Goal: Information Seeking & Learning: Learn about a topic

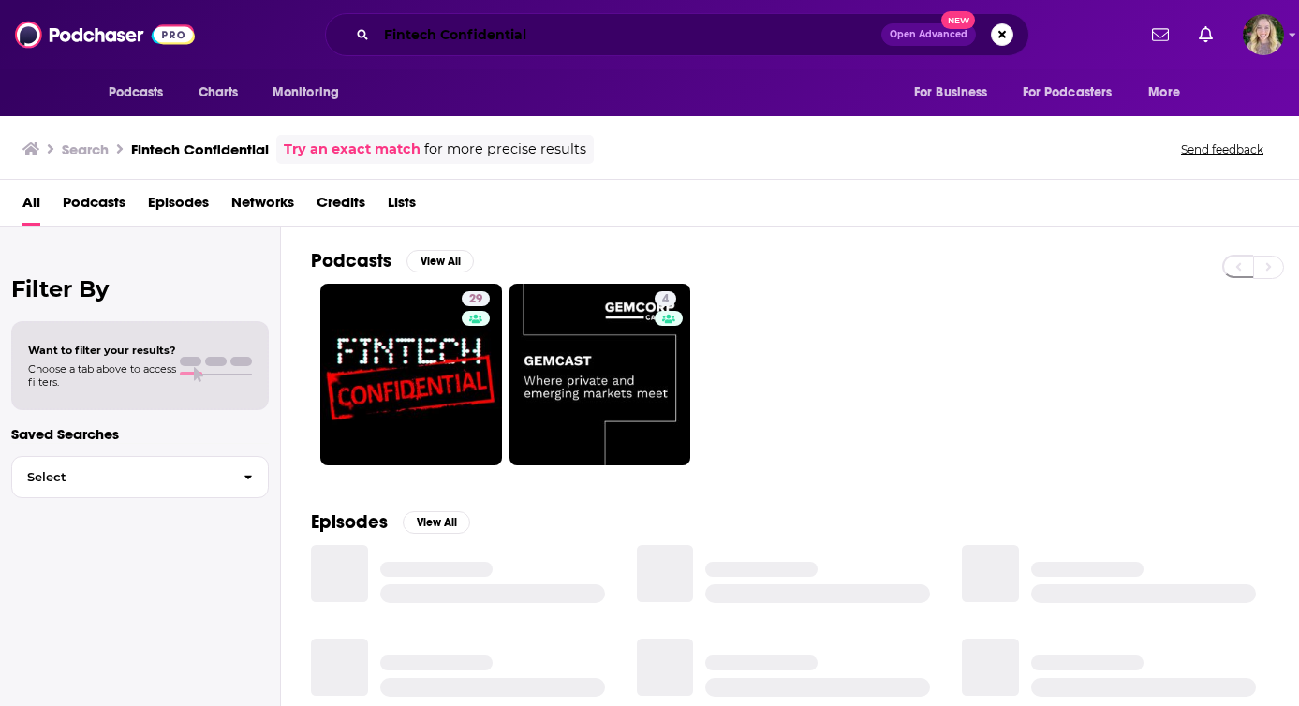
click at [512, 30] on input "Fintech Confidential" at bounding box center [628, 35] width 505 height 30
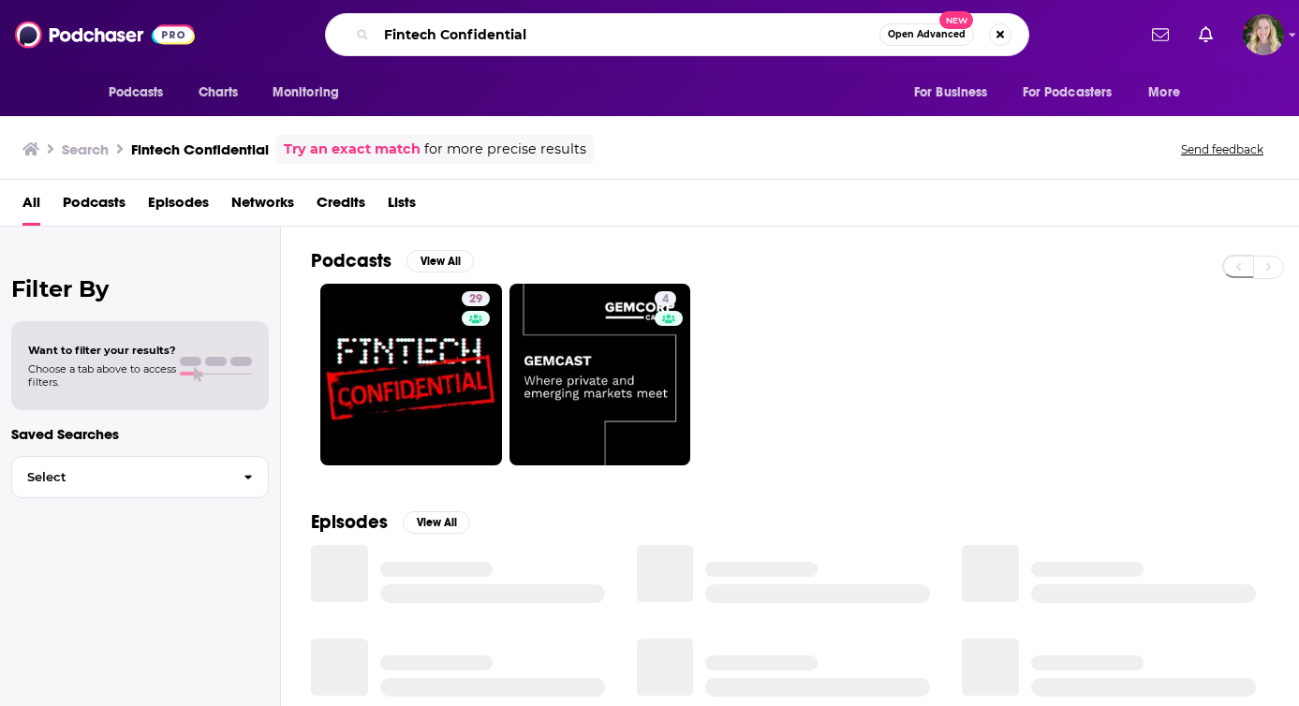
click at [512, 31] on input "Fintech Confidential" at bounding box center [627, 35] width 503 height 30
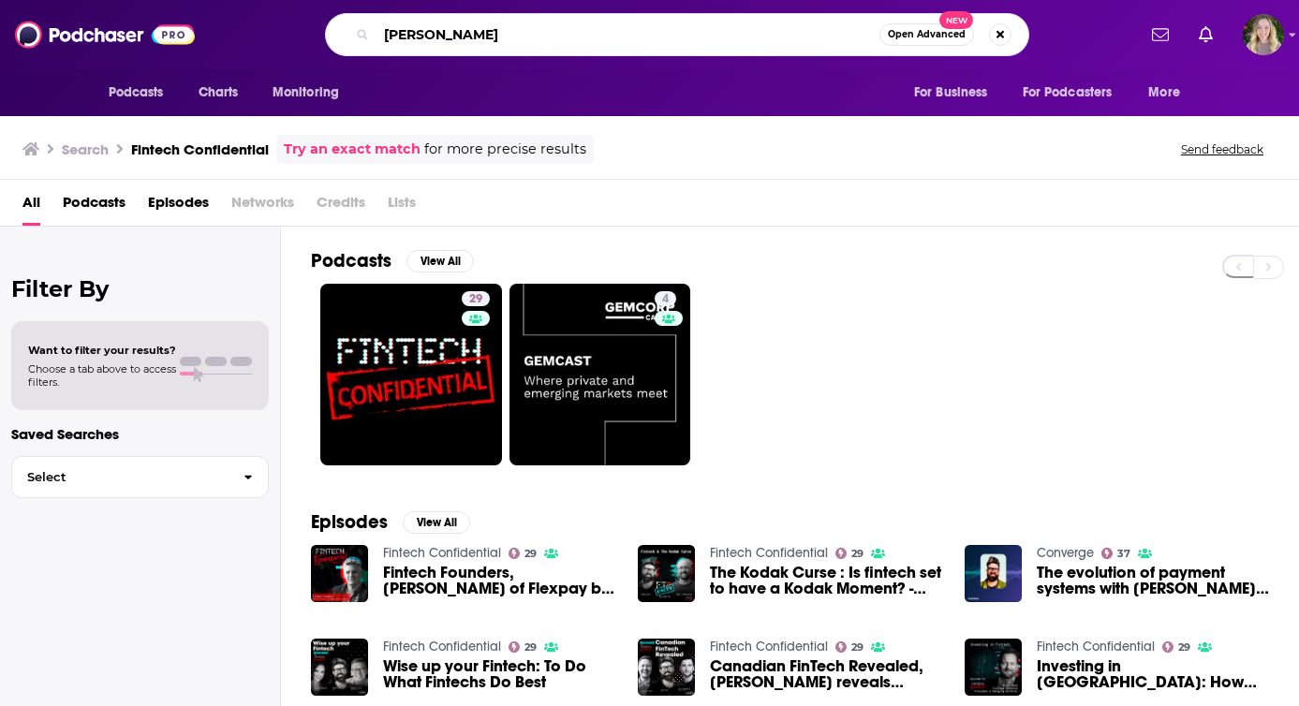
type input "[PERSON_NAME]"
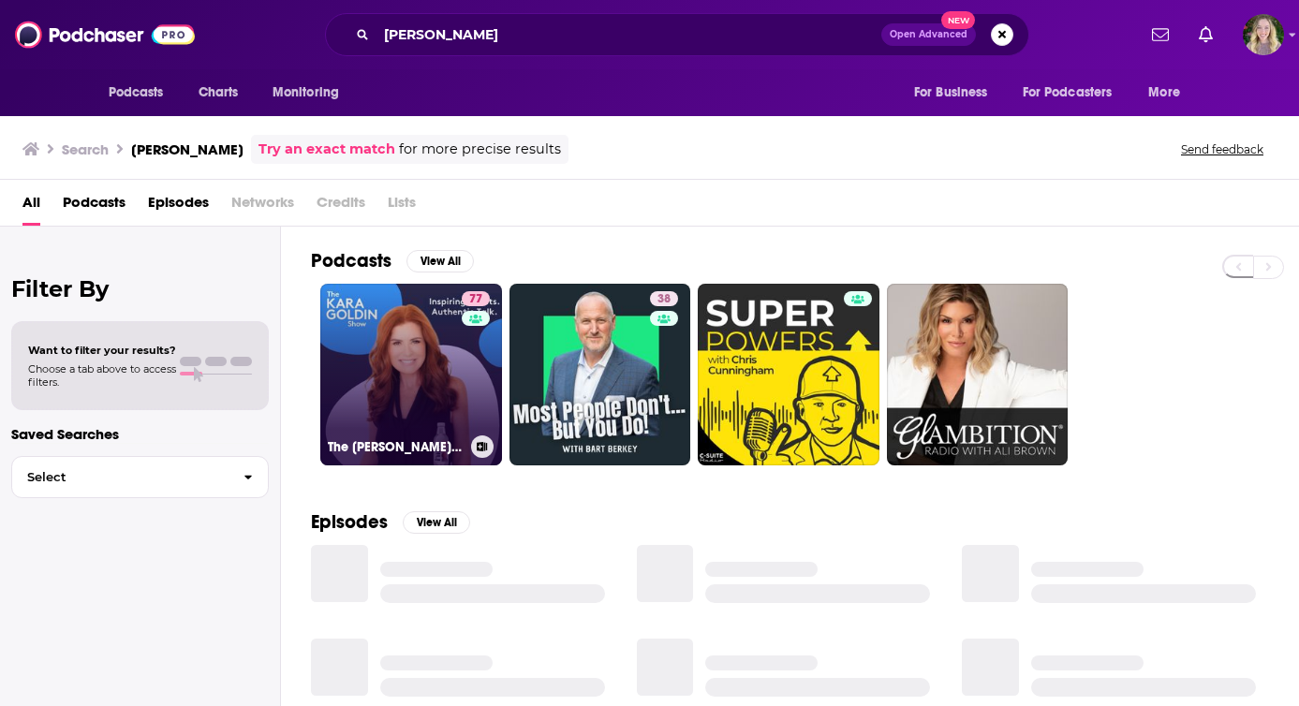
click at [420, 368] on link "77 The [PERSON_NAME] Show" at bounding box center [411, 375] width 182 height 182
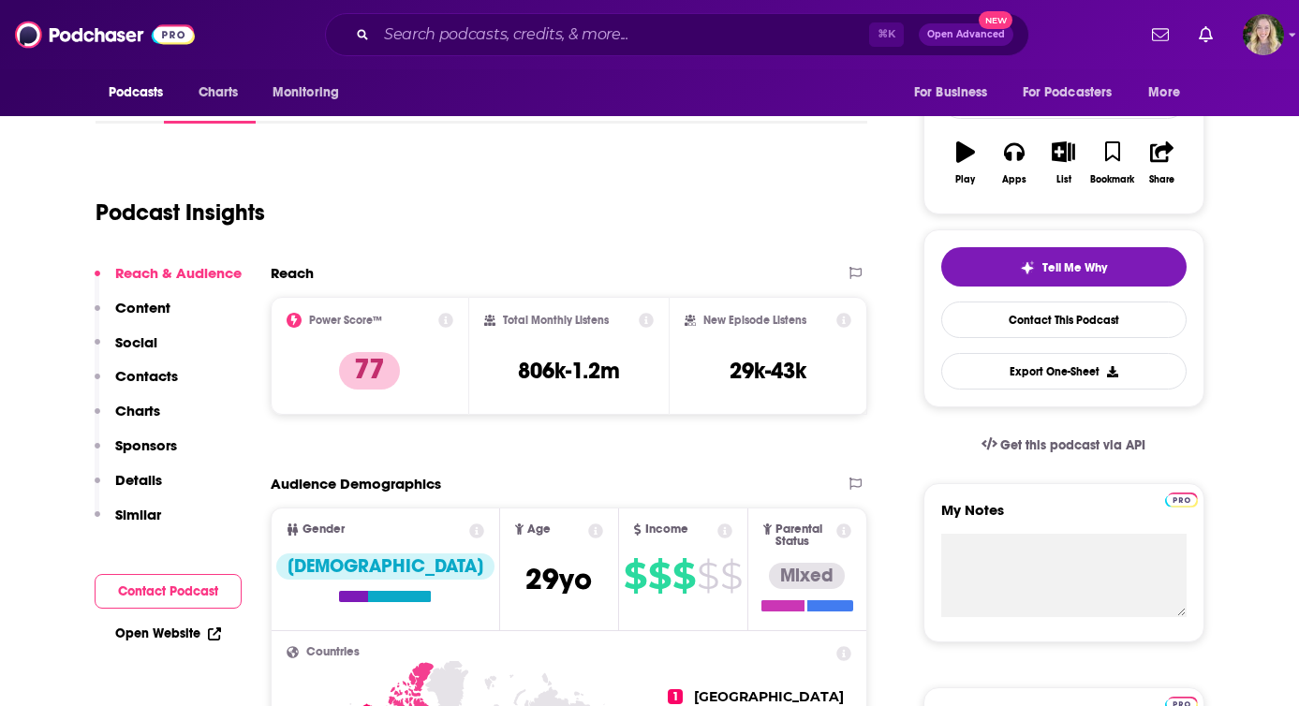
scroll to position [306, 0]
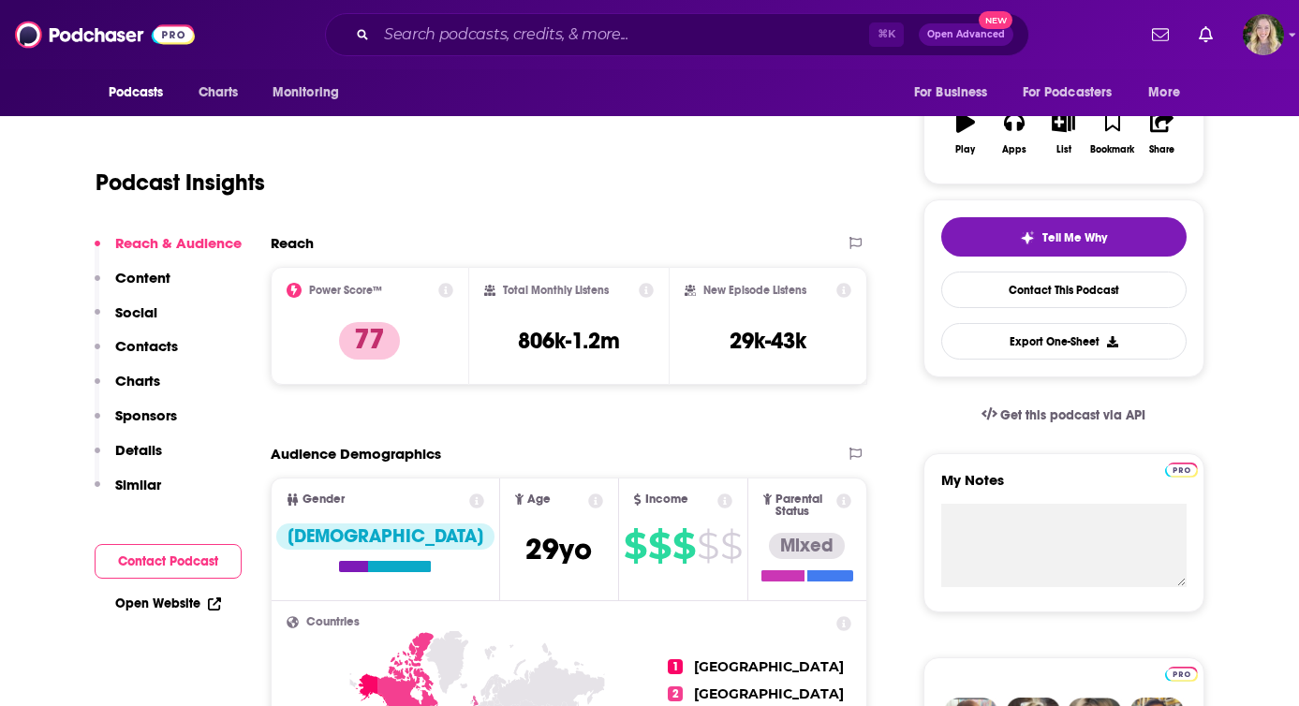
click at [450, 288] on icon at bounding box center [445, 290] width 15 height 15
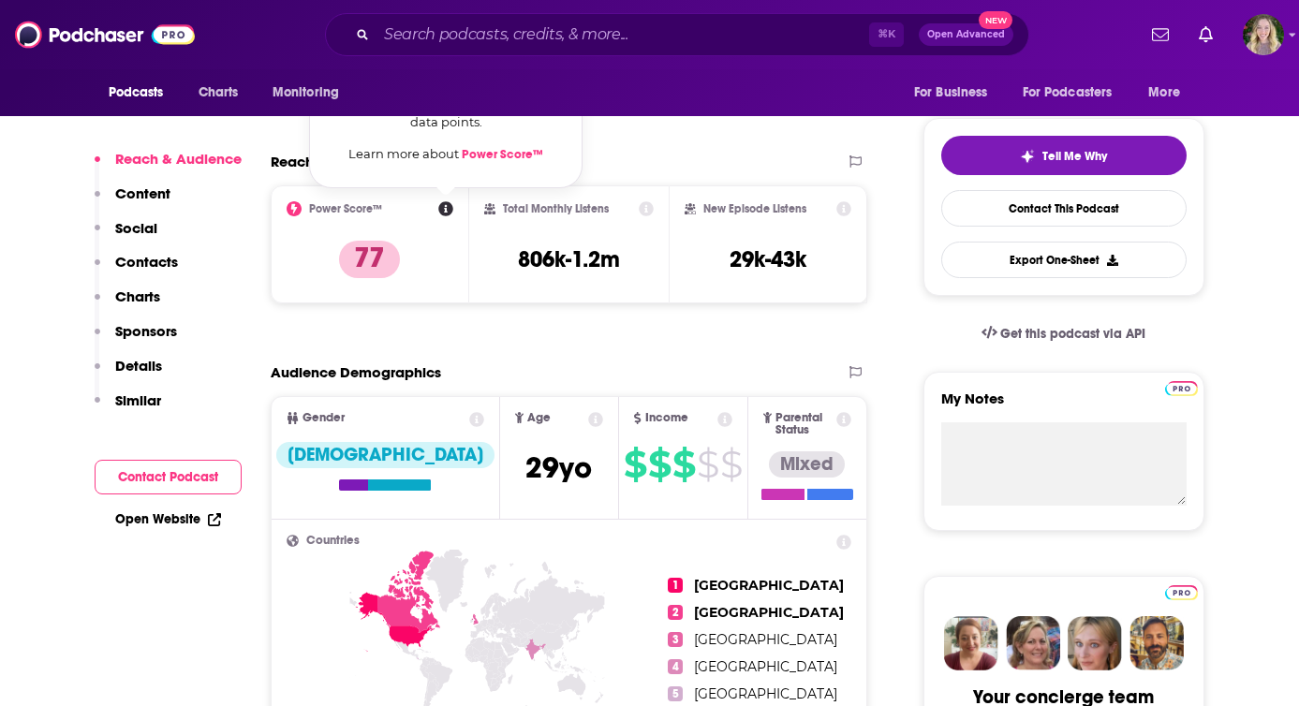
scroll to position [390, 0]
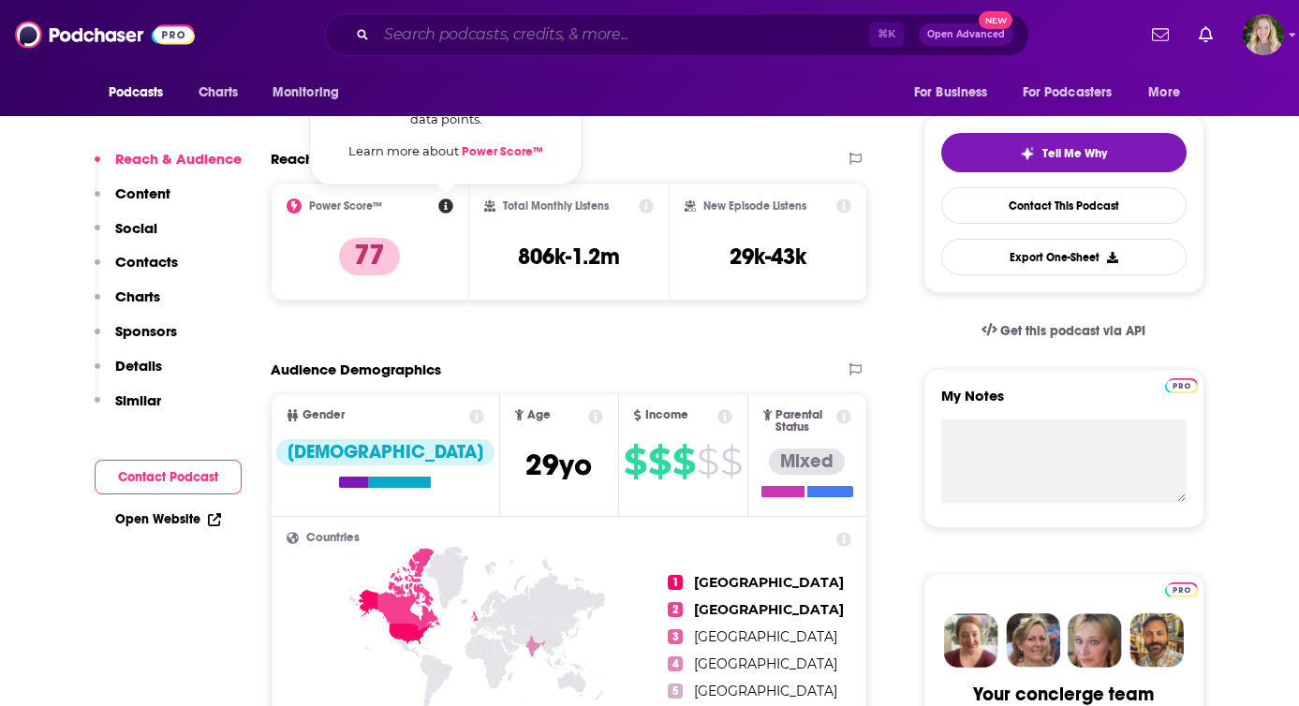
click at [514, 40] on input "Search podcasts, credits, & more..." at bounding box center [622, 35] width 492 height 30
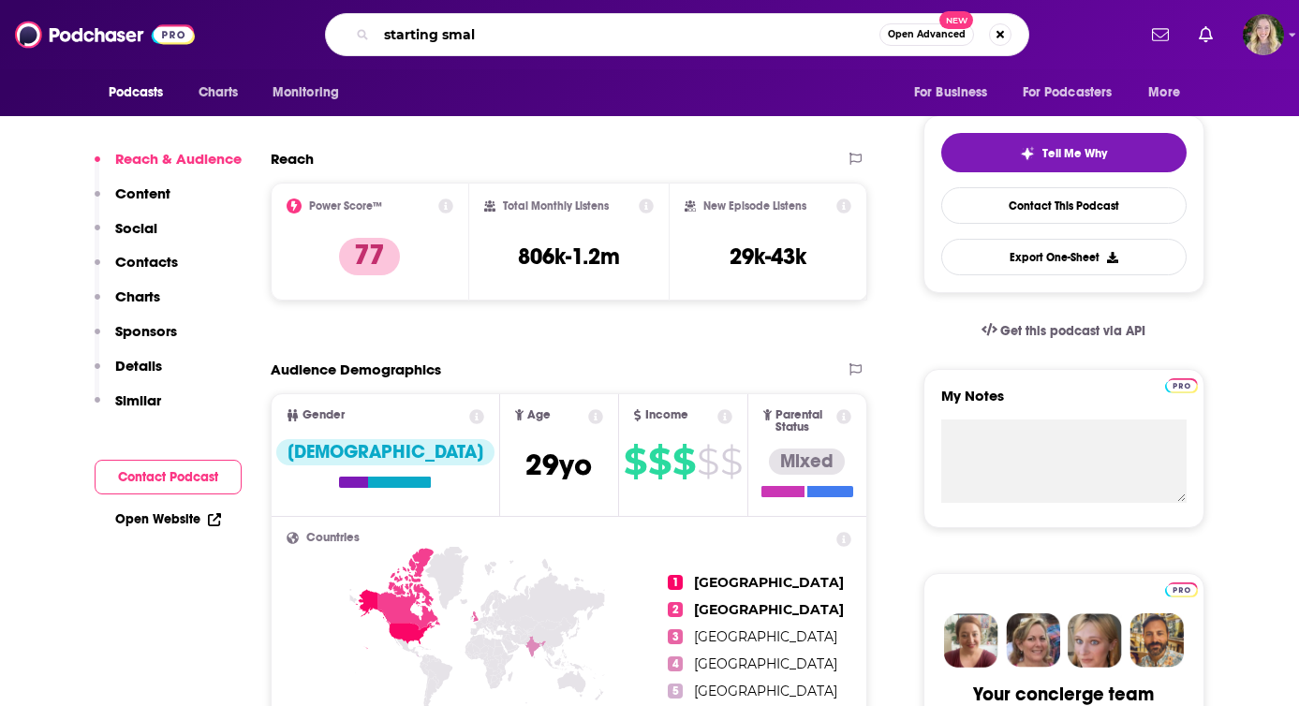
type input "starting small"
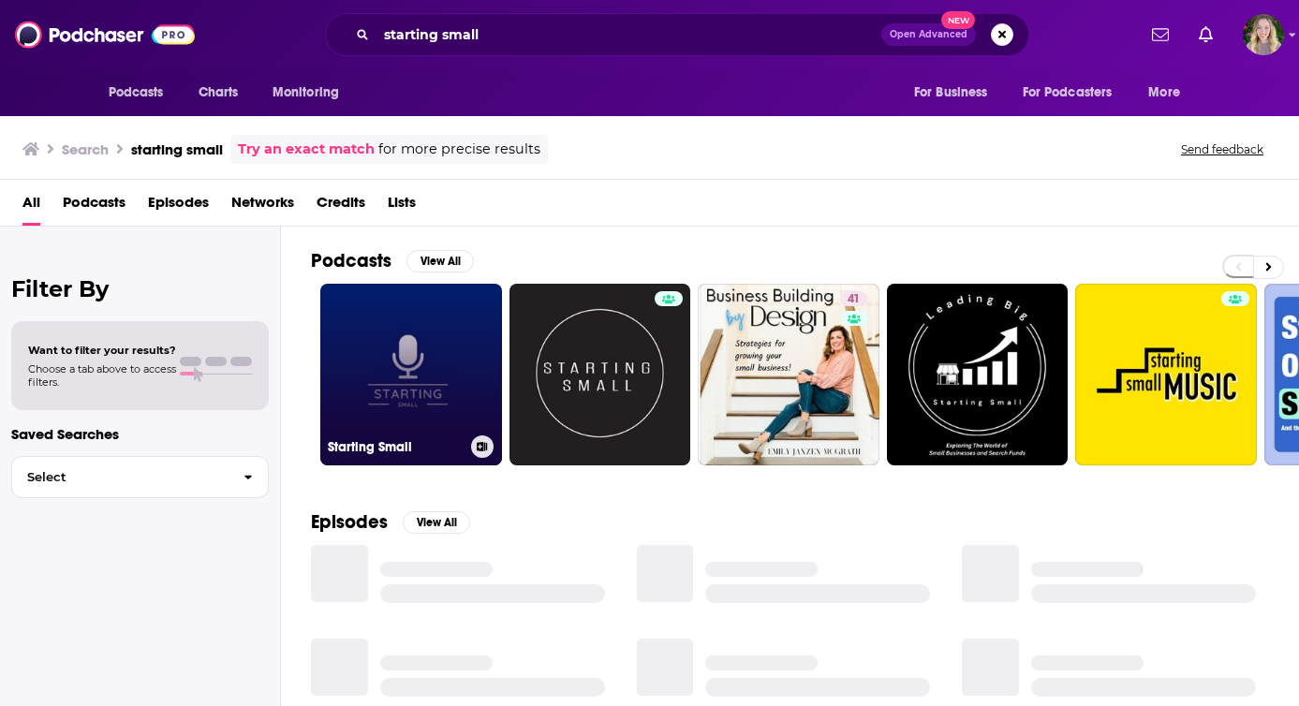
click at [410, 356] on link "Starting Small" at bounding box center [411, 375] width 182 height 182
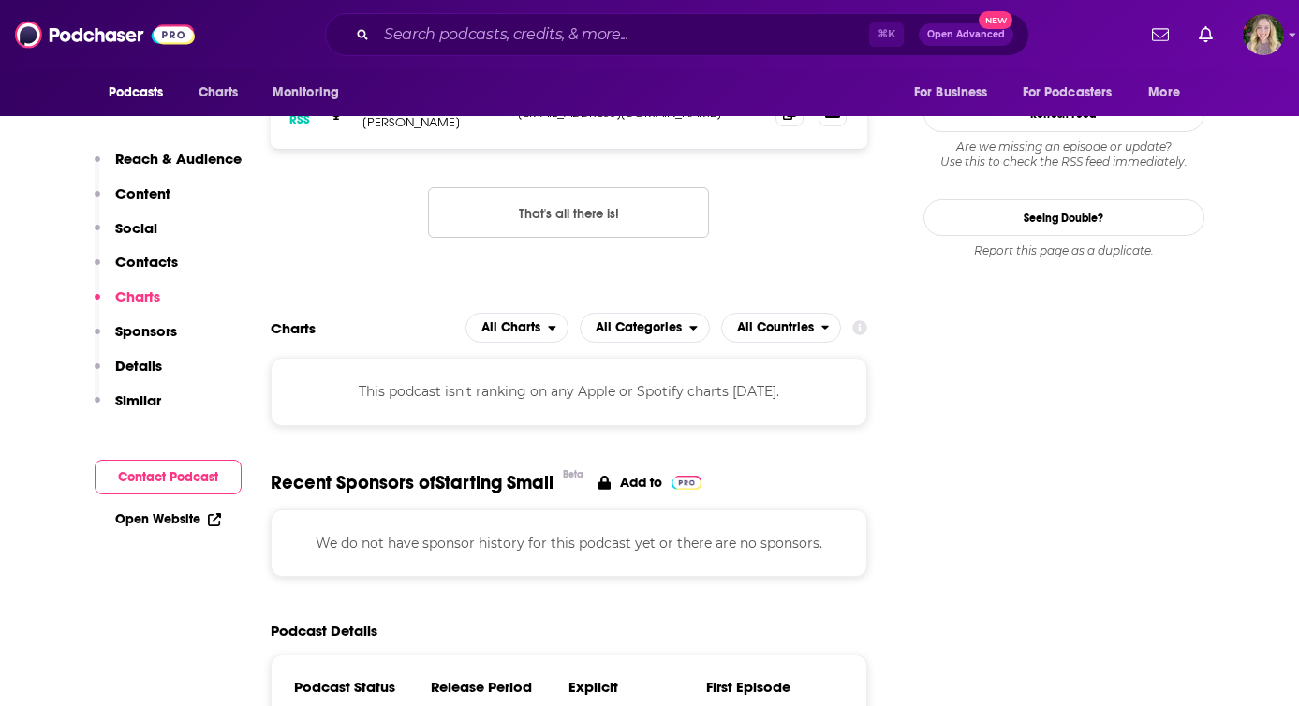
scroll to position [1603, 0]
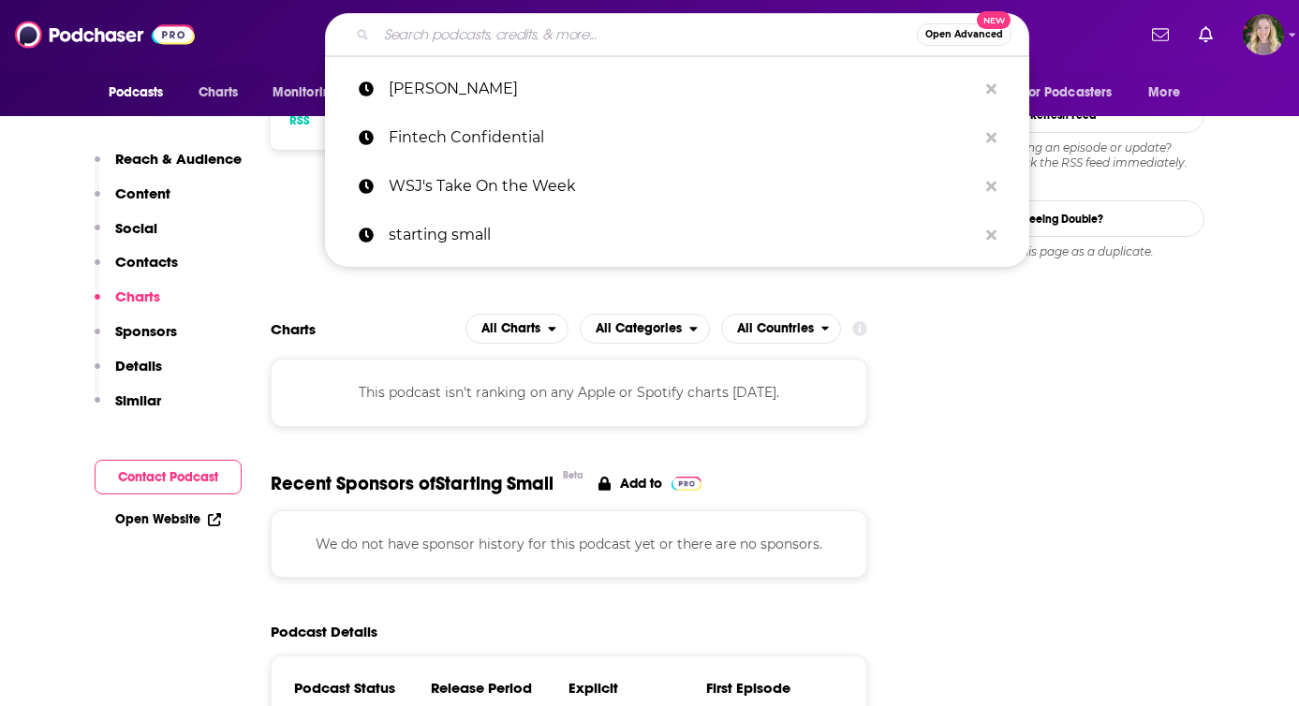
click at [461, 24] on input "Search podcasts, credits, & more..." at bounding box center [646, 35] width 540 height 30
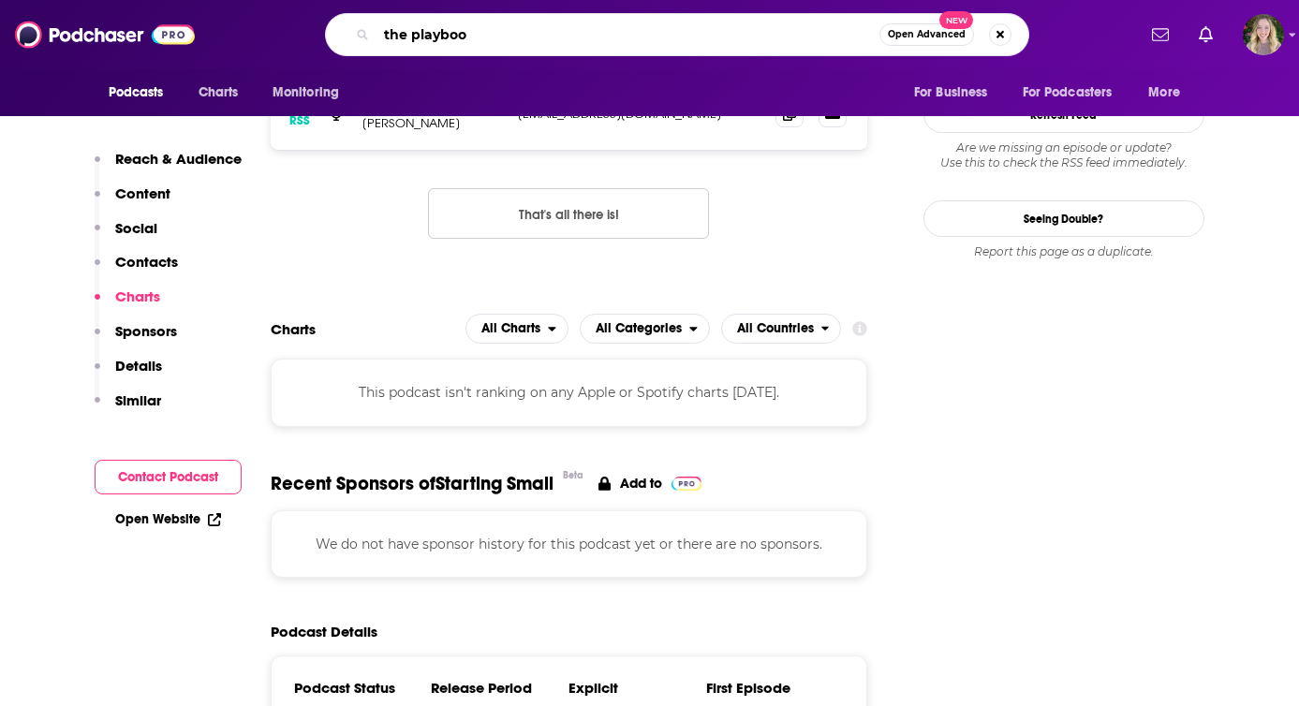
type input "the playbook"
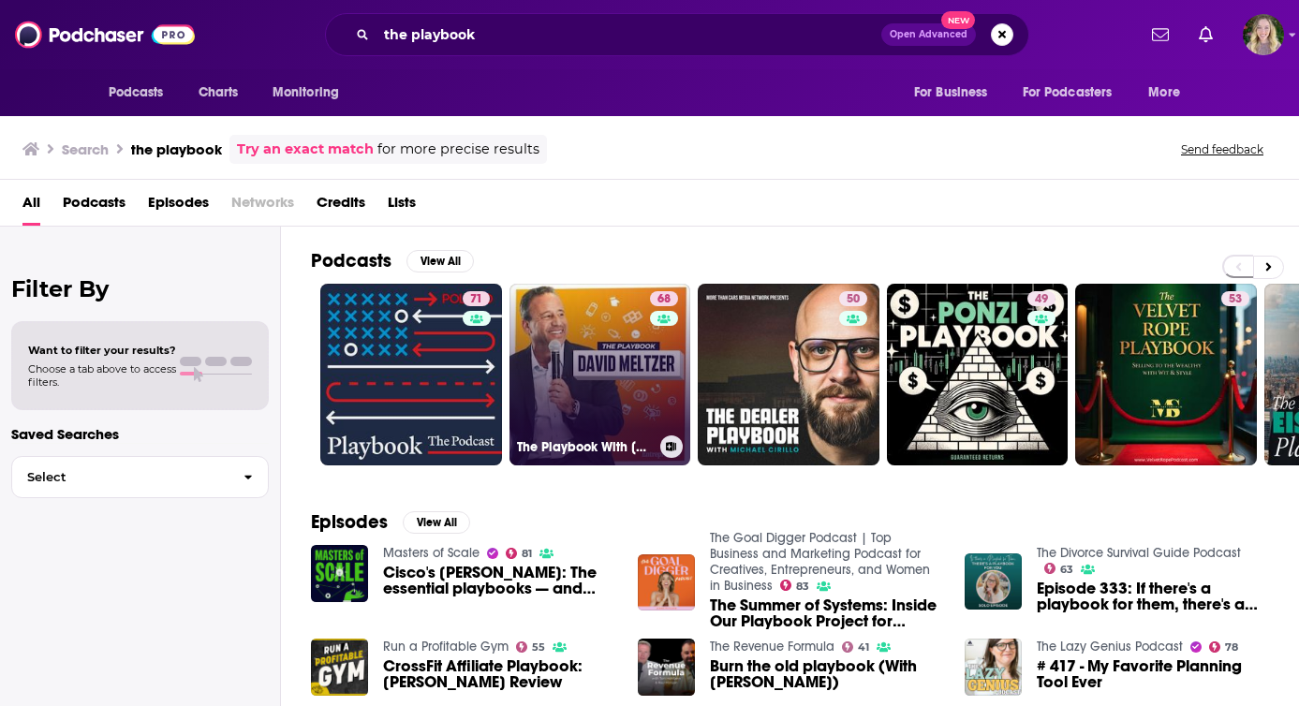
click at [563, 381] on link "68 The Playbook With [PERSON_NAME]" at bounding box center [600, 375] width 182 height 182
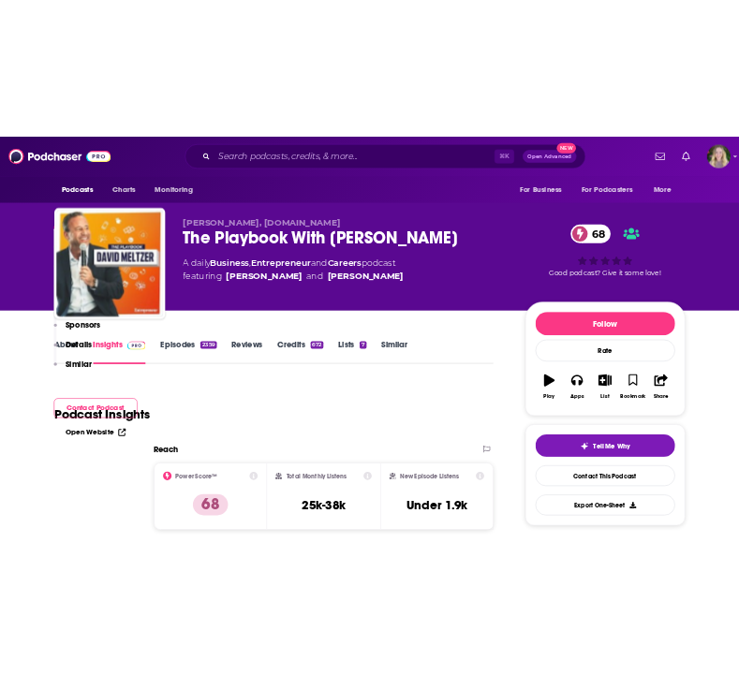
scroll to position [357, 0]
